Goal: Task Accomplishment & Management: Use online tool/utility

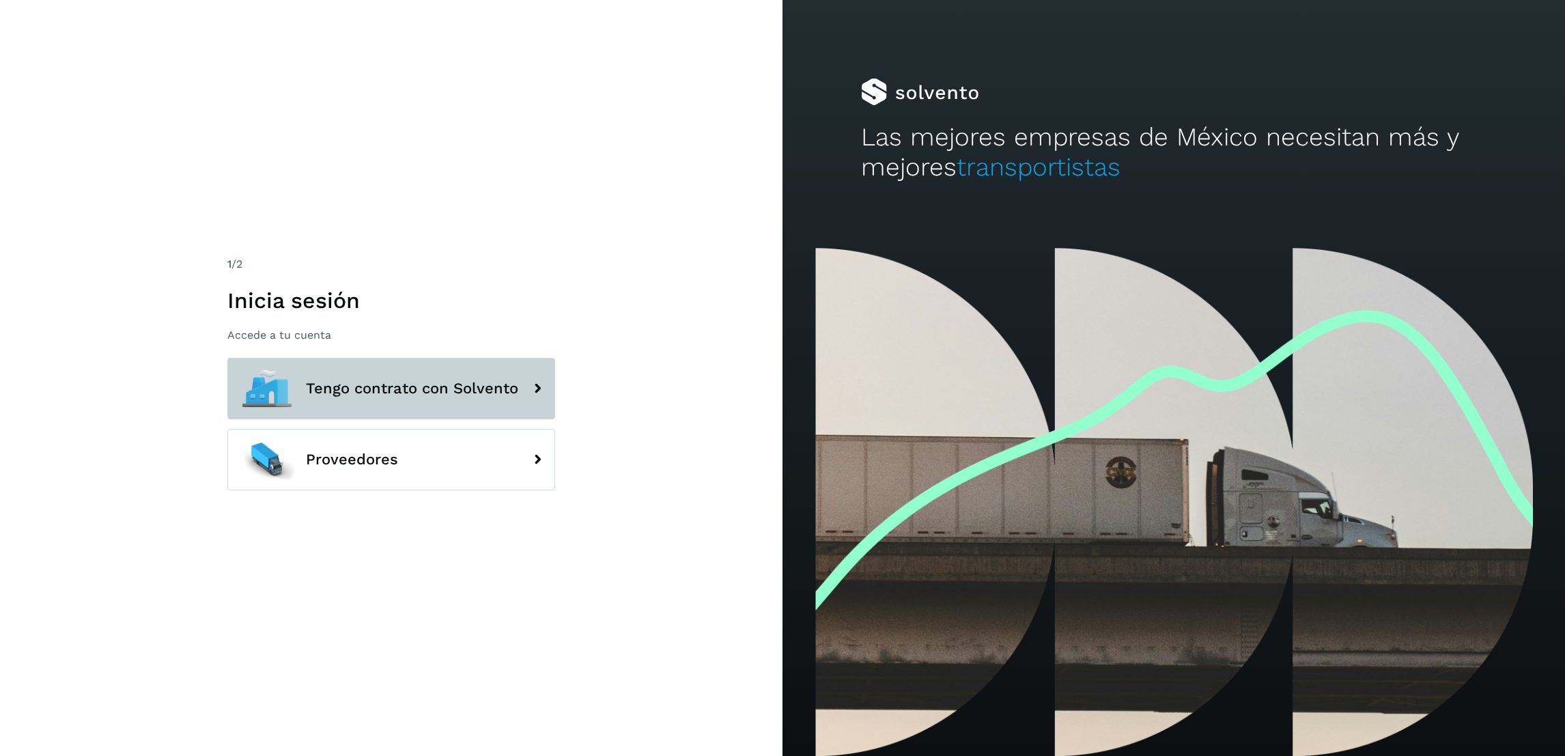
click at [451, 396] on span "Tengo contrato con Solvento" at bounding box center [412, 388] width 212 height 16
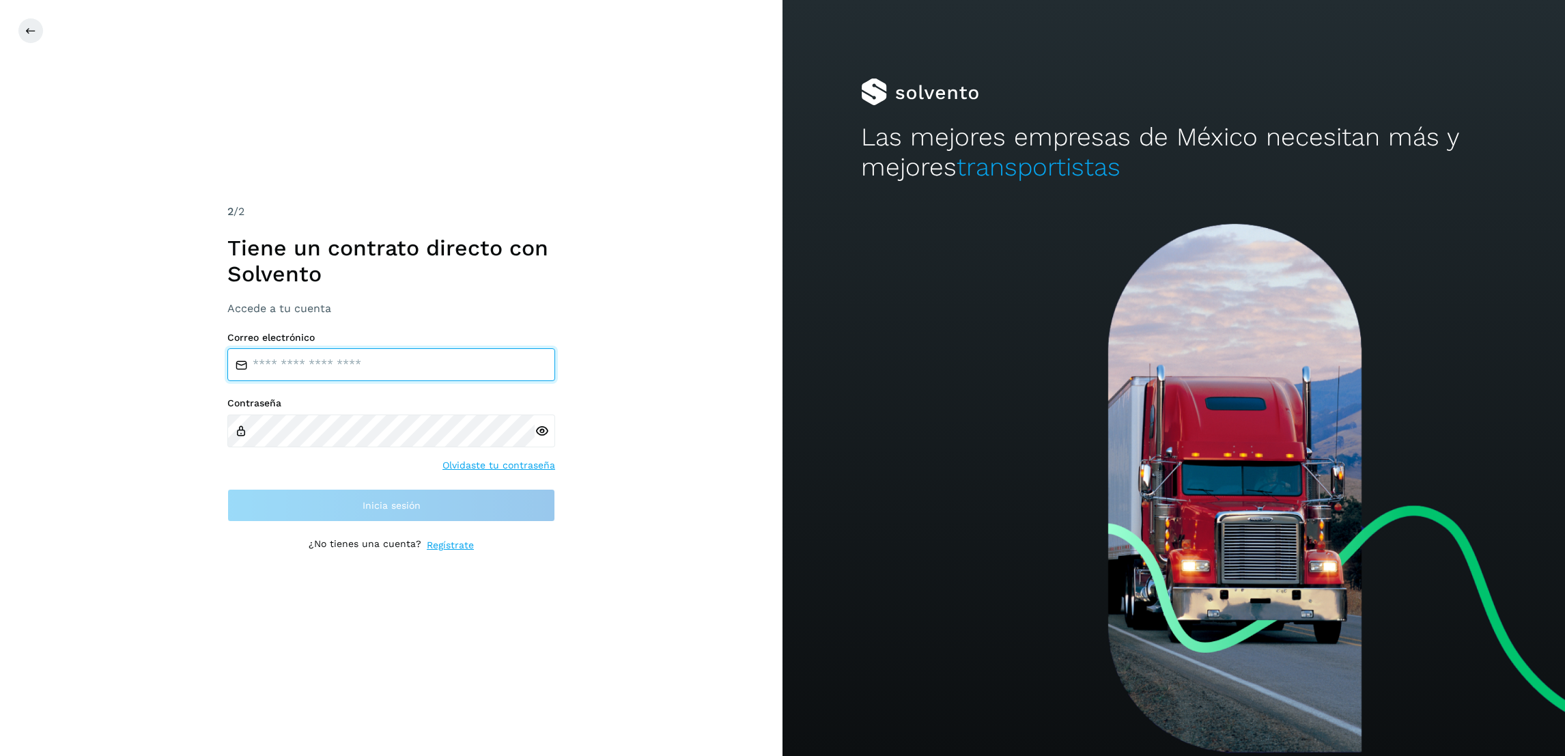
type input "**********"
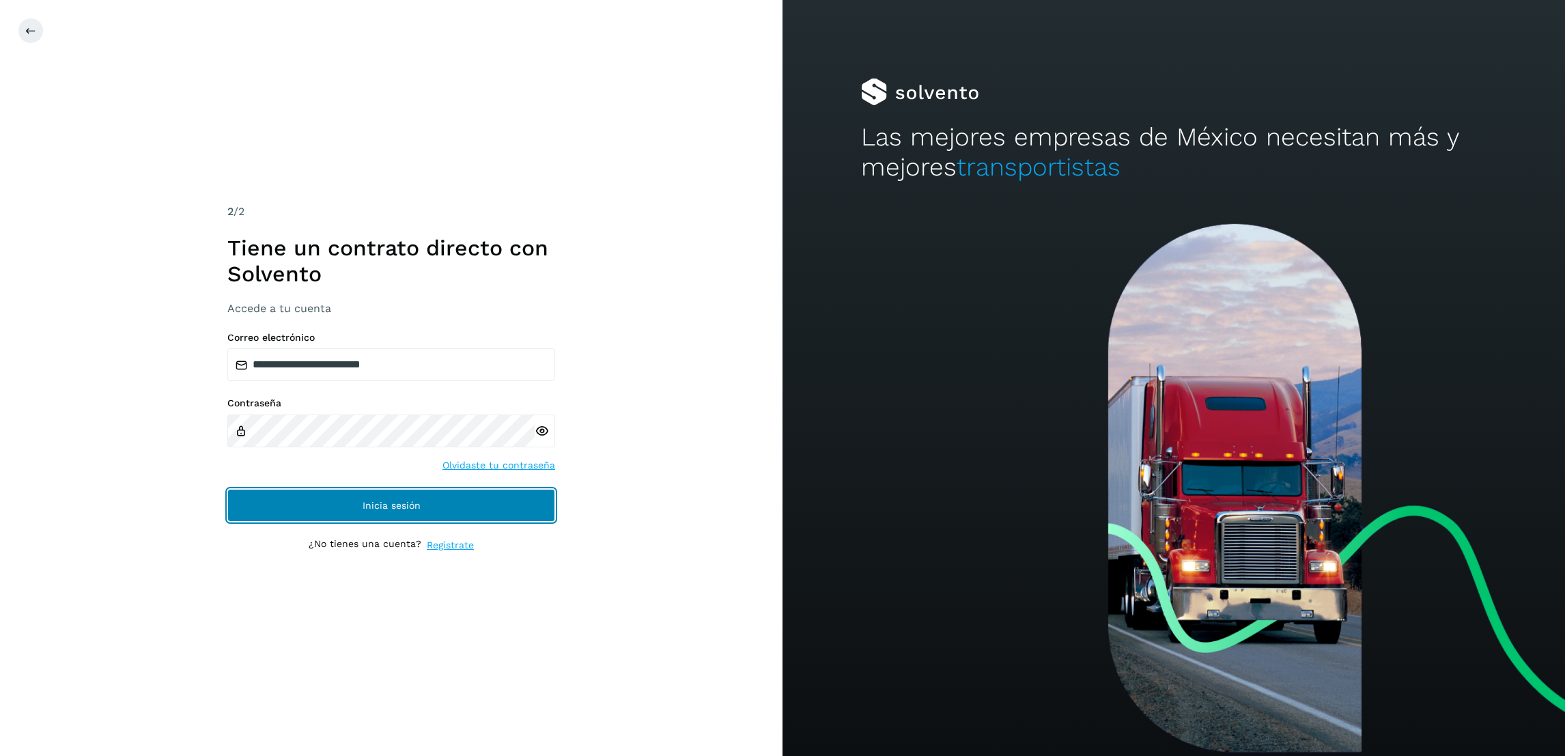
click at [441, 511] on button "Inicia sesión" at bounding box center [391, 505] width 328 height 33
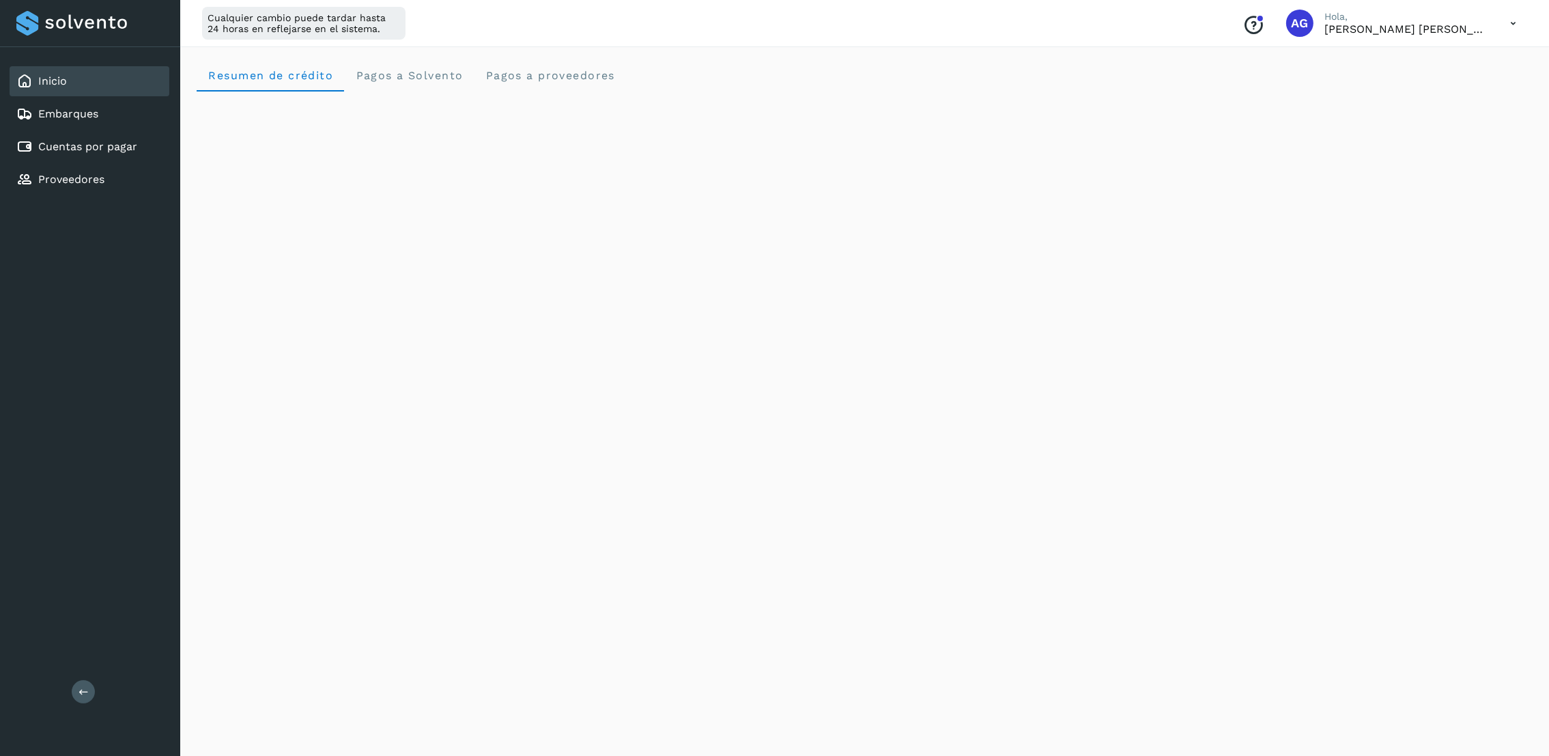
scroll to position [102, 0]
